Goal: Task Accomplishment & Management: Manage account settings

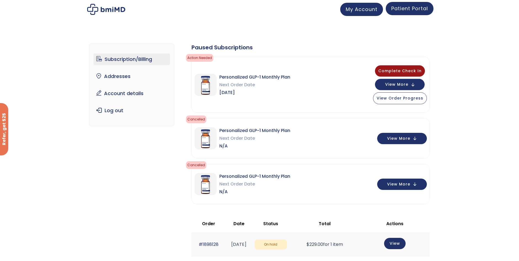
click at [408, 6] on span "Patient Portal" at bounding box center [409, 8] width 37 height 7
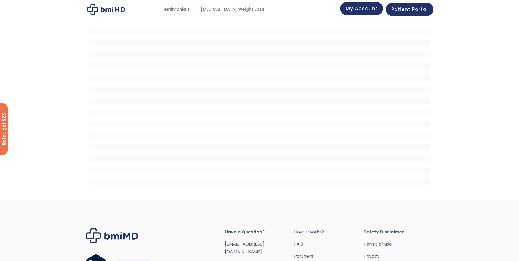
click at [368, 7] on span "My Account" at bounding box center [362, 8] width 32 height 7
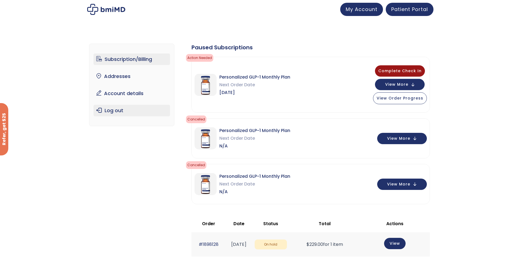
click at [114, 109] on link "Log out" at bounding box center [131, 111] width 76 height 12
